Goal: Information Seeking & Learning: Learn about a topic

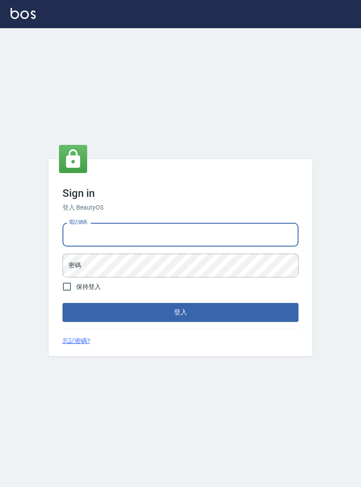
type input "0927152070"
click at [180, 319] on button "登入" at bounding box center [180, 312] width 236 height 18
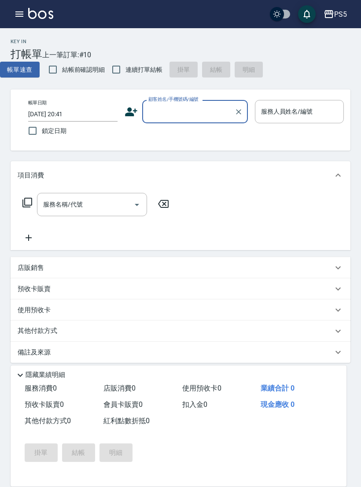
click at [25, 9] on button "button" at bounding box center [20, 14] width 18 height 18
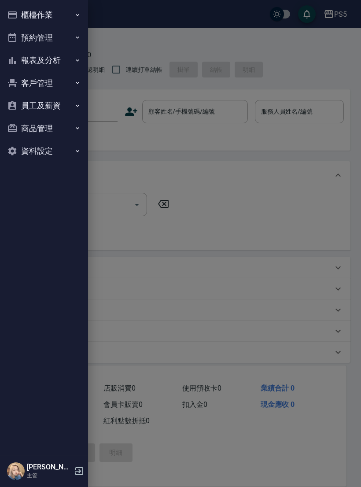
click at [54, 106] on button "員工及薪資" at bounding box center [44, 105] width 81 height 23
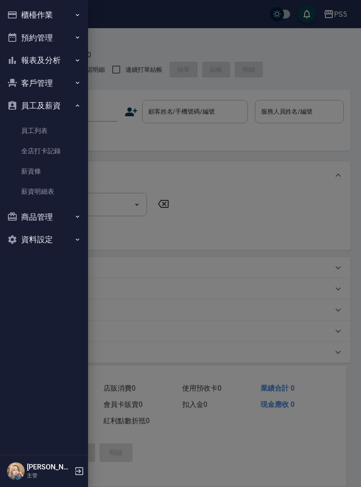
click at [36, 174] on link "薪資條" at bounding box center [44, 171] width 81 height 20
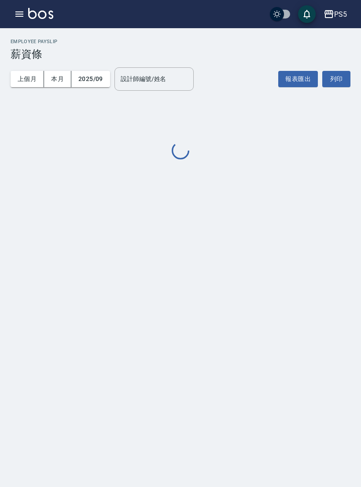
click at [22, 20] on button "button" at bounding box center [20, 14] width 18 height 18
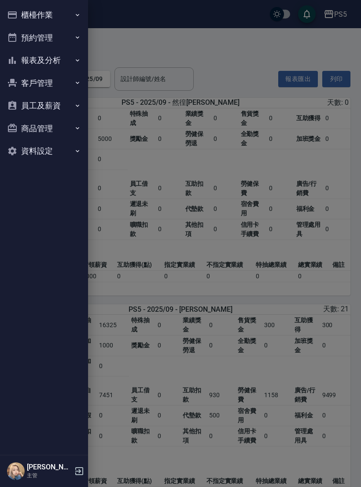
click at [44, 110] on button "員工及薪資" at bounding box center [44, 105] width 81 height 23
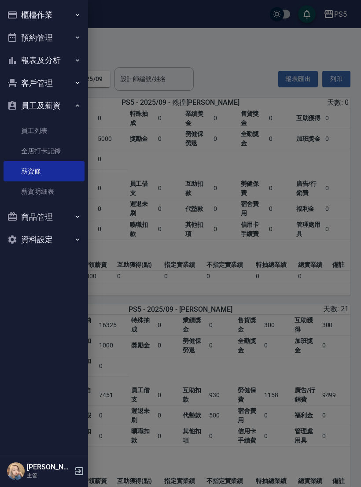
click at [37, 189] on link "薪資明細表" at bounding box center [44, 191] width 81 height 20
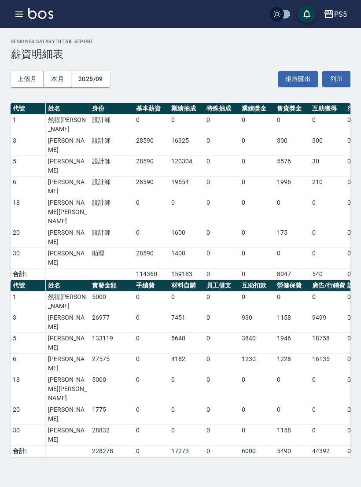
click at [21, 18] on icon "button" at bounding box center [19, 14] width 11 height 11
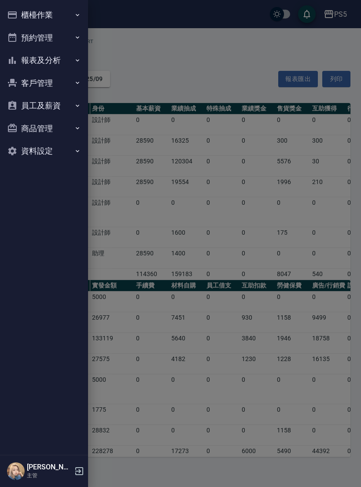
click at [70, 17] on button "櫃檯作業" at bounding box center [44, 15] width 81 height 23
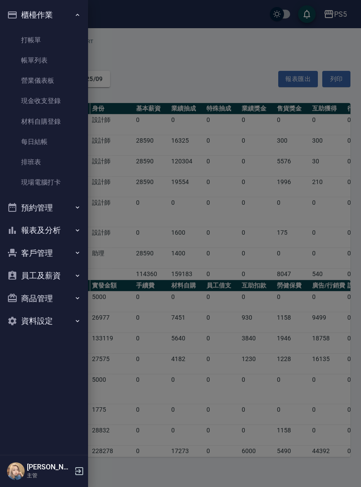
click at [42, 221] on button "報表及分析" at bounding box center [44, 230] width 81 height 23
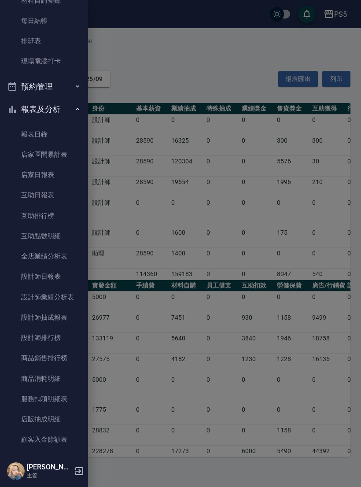
scroll to position [124, 0]
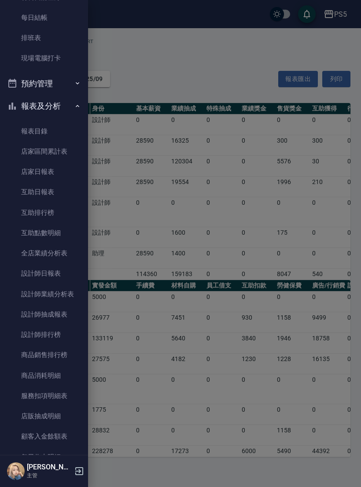
click at [59, 325] on link "設計師排行榜" at bounding box center [44, 334] width 81 height 20
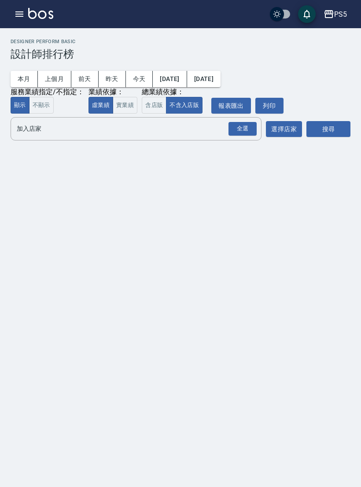
click at [127, 109] on button "實業績" at bounding box center [125, 105] width 25 height 17
click at [252, 127] on div "全選" at bounding box center [242, 129] width 28 height 14
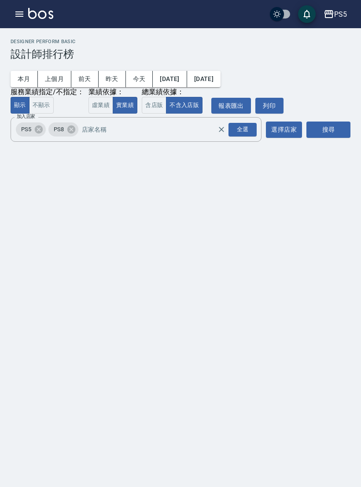
click at [327, 129] on button "搜尋" at bounding box center [328, 129] width 44 height 16
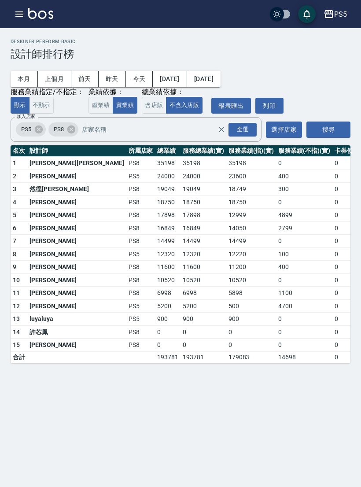
click at [19, 22] on button "button" at bounding box center [20, 14] width 18 height 18
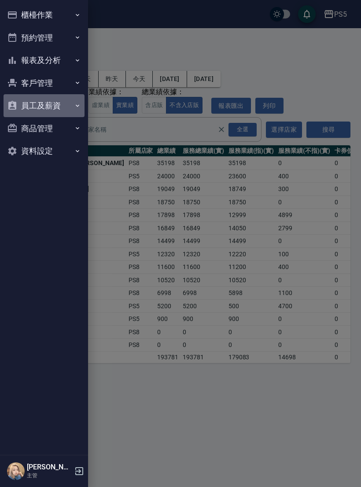
click at [55, 104] on button "員工及薪資" at bounding box center [44, 105] width 81 height 23
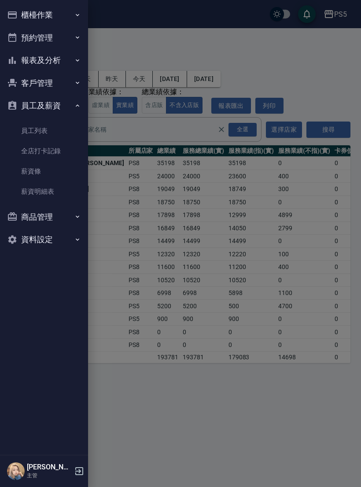
click at [49, 192] on link "薪資明細表" at bounding box center [44, 191] width 81 height 20
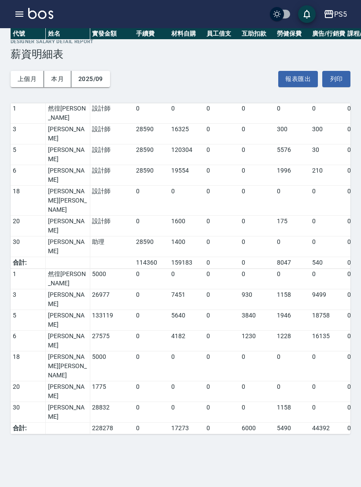
scroll to position [14, 0]
